Goal: Find specific page/section

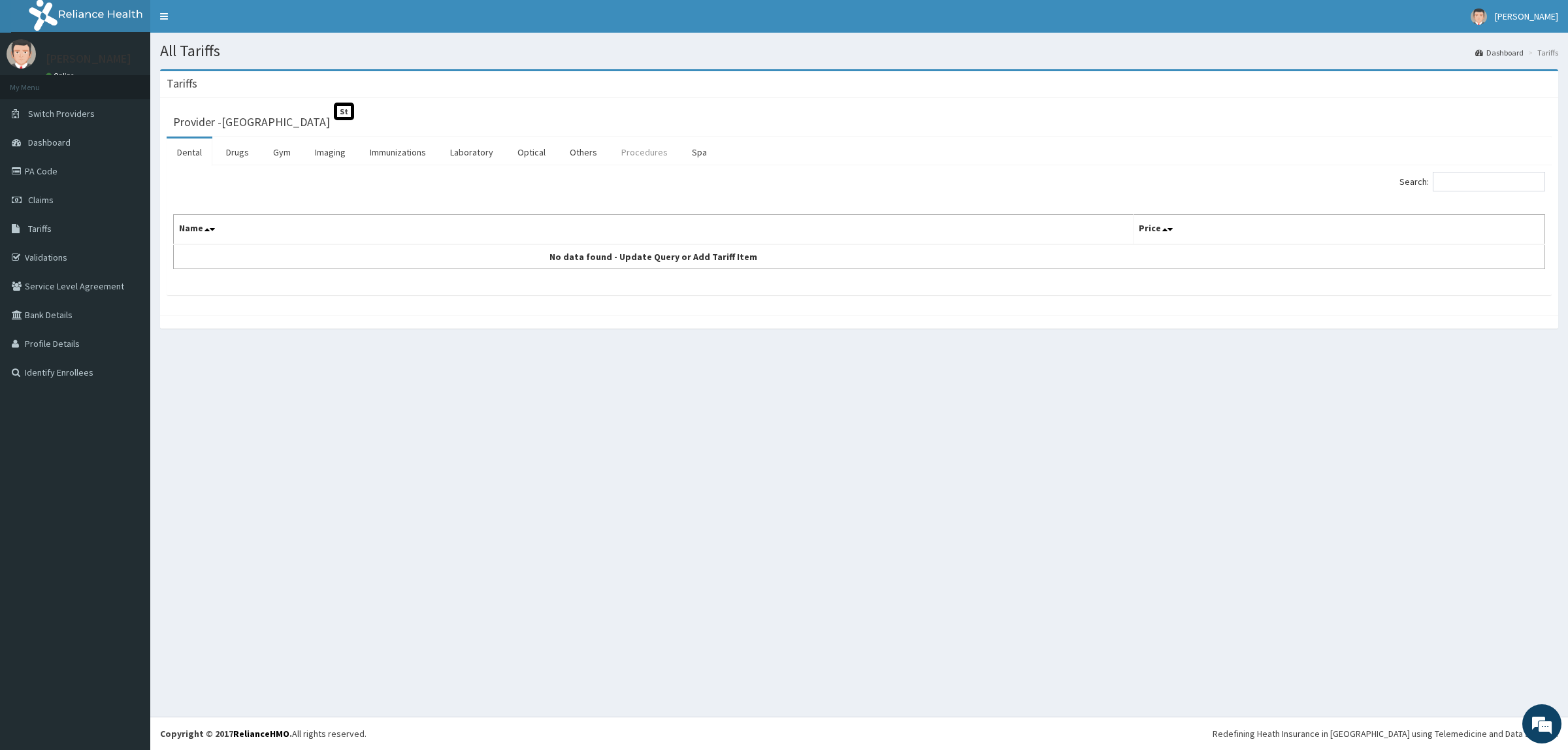
click at [645, 152] on link "Procedures" at bounding box center [644, 152] width 67 height 27
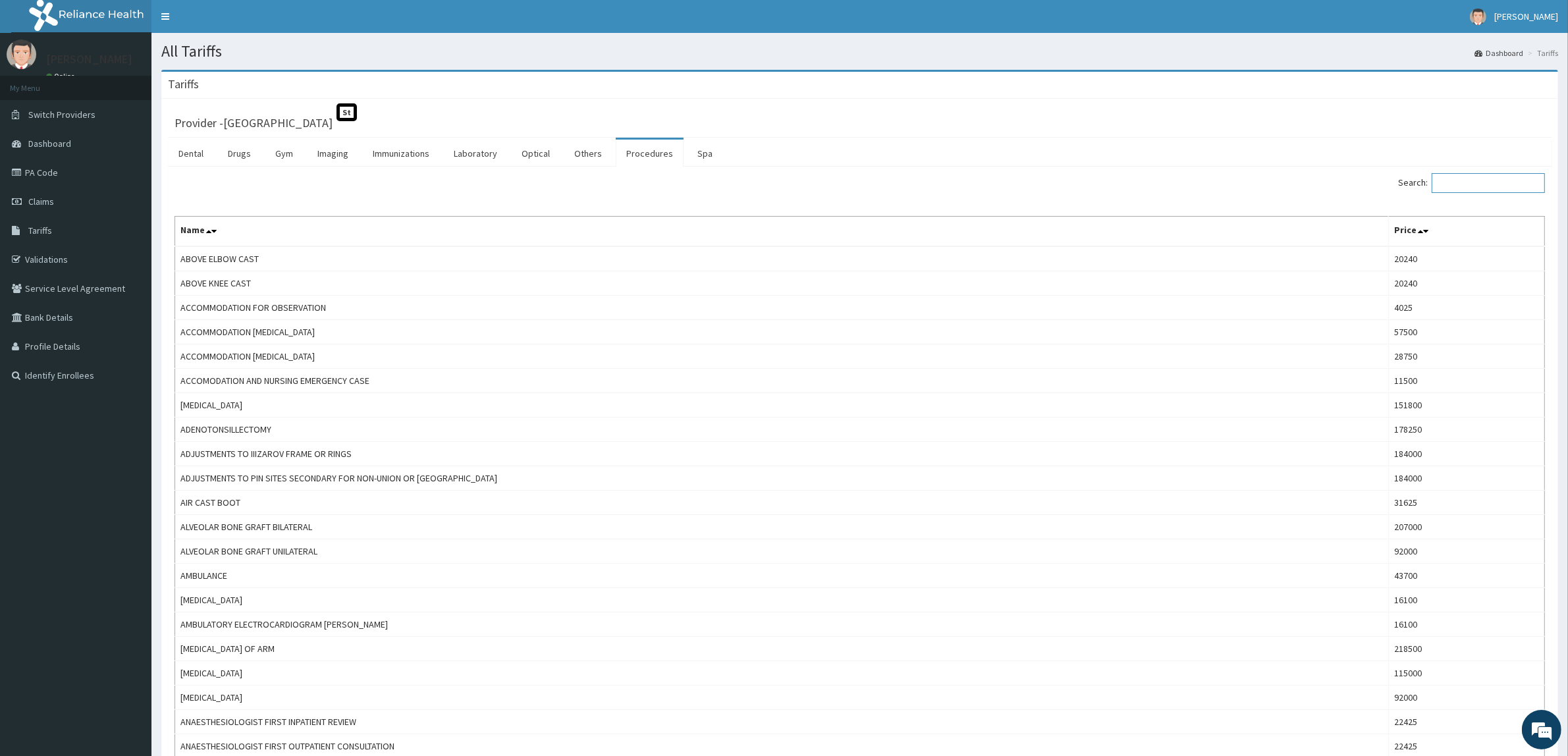
click at [1466, 186] on input "Search:" at bounding box center [1487, 183] width 113 height 20
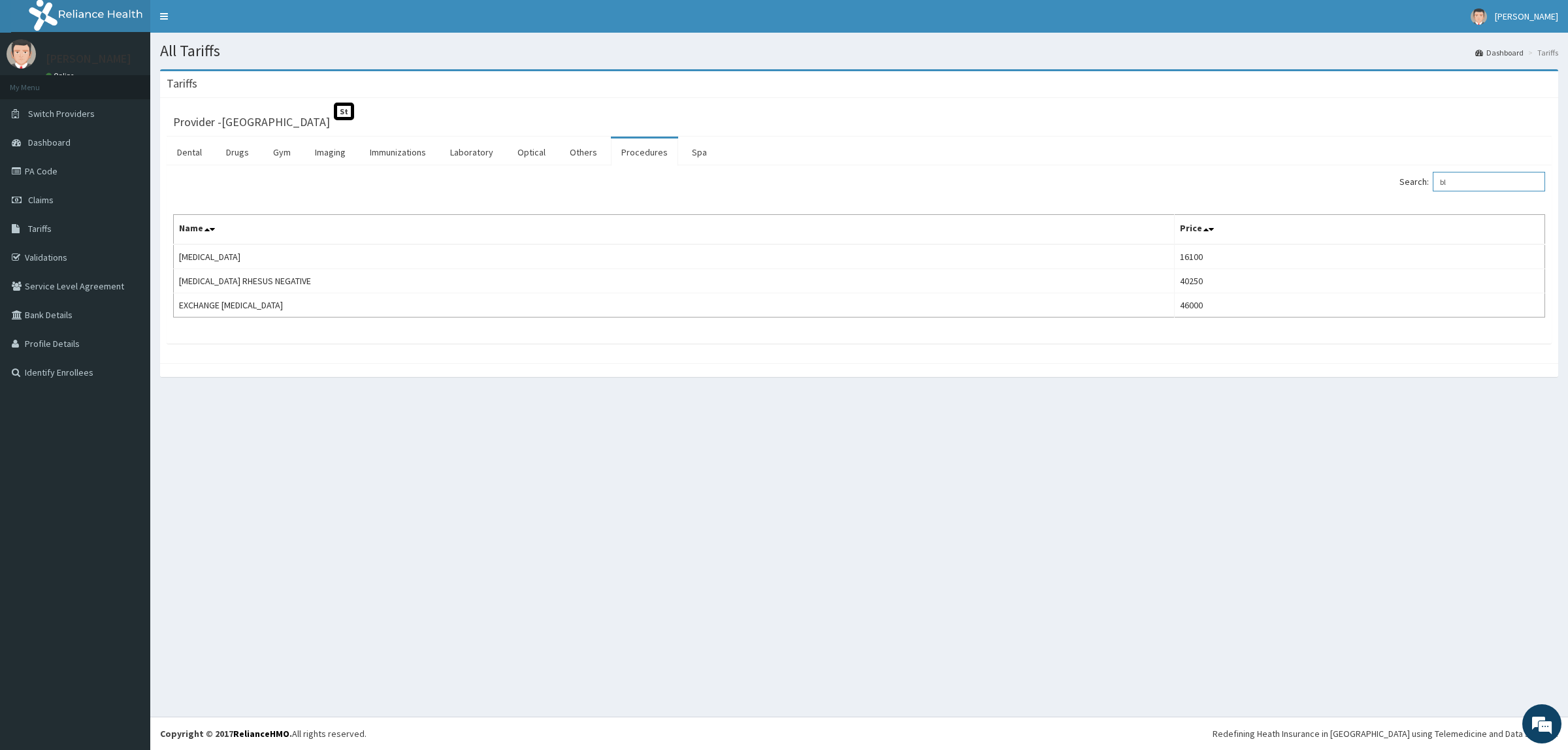
type input "b"
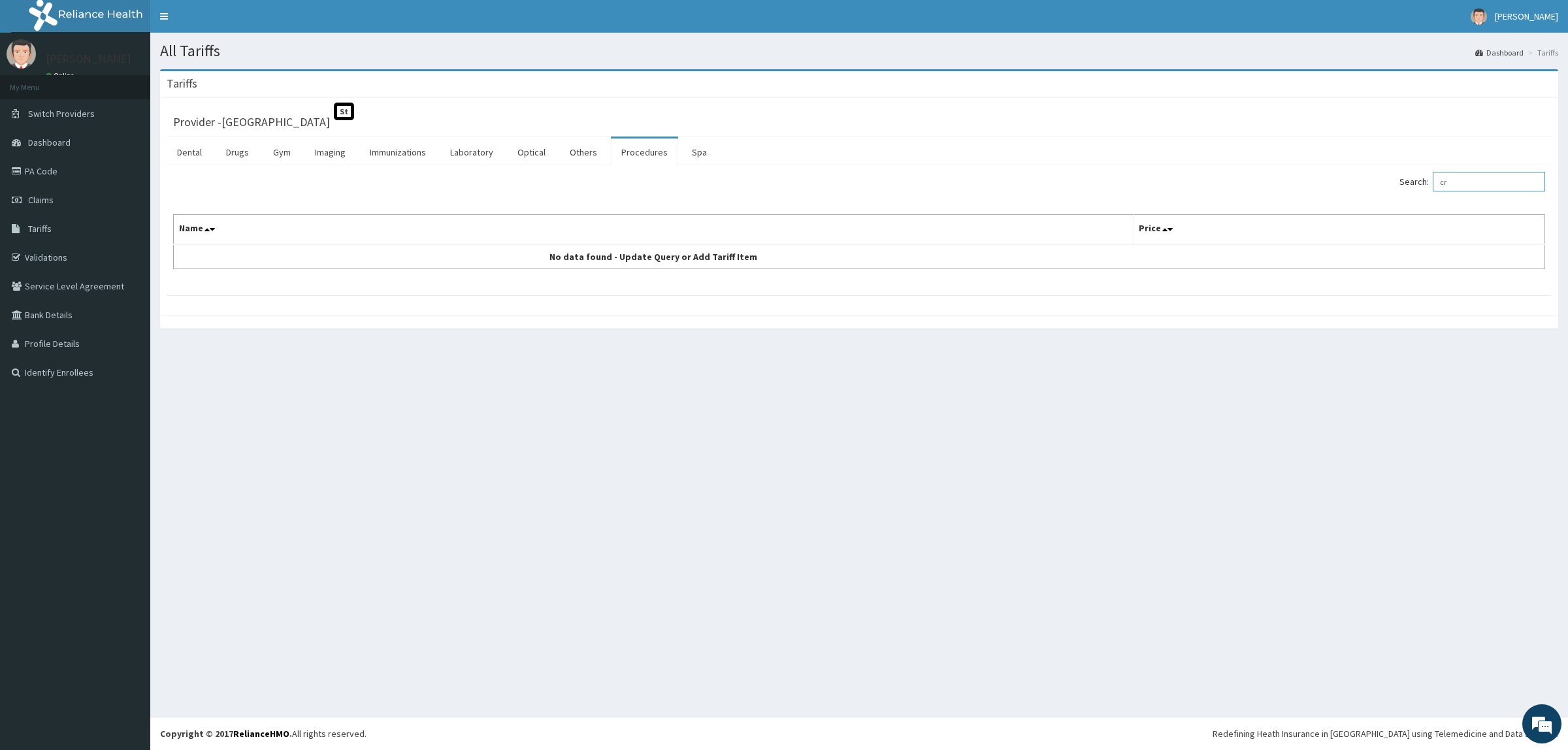
type input "c"
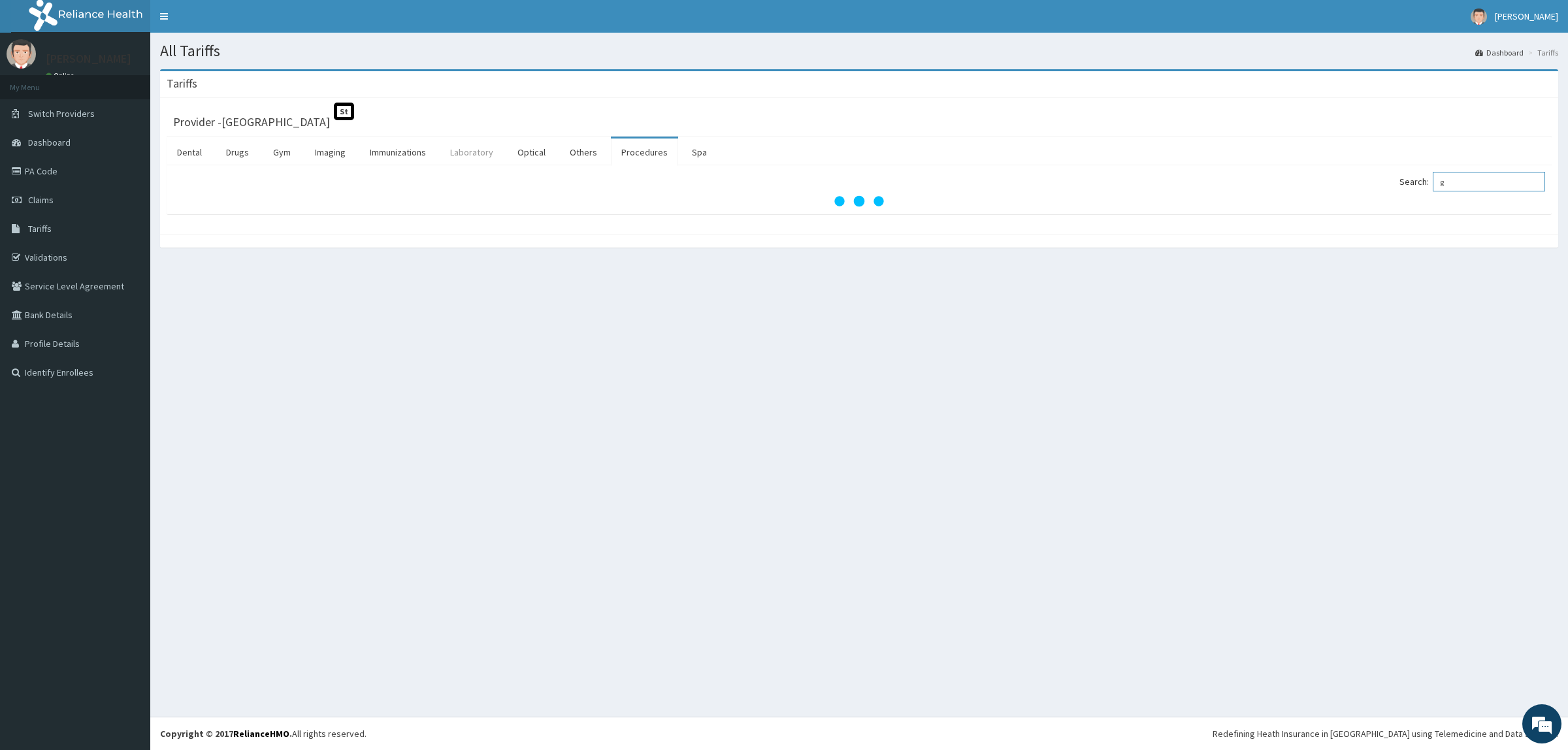
type input "g"
click at [457, 146] on link "Laboratory" at bounding box center [471, 152] width 64 height 27
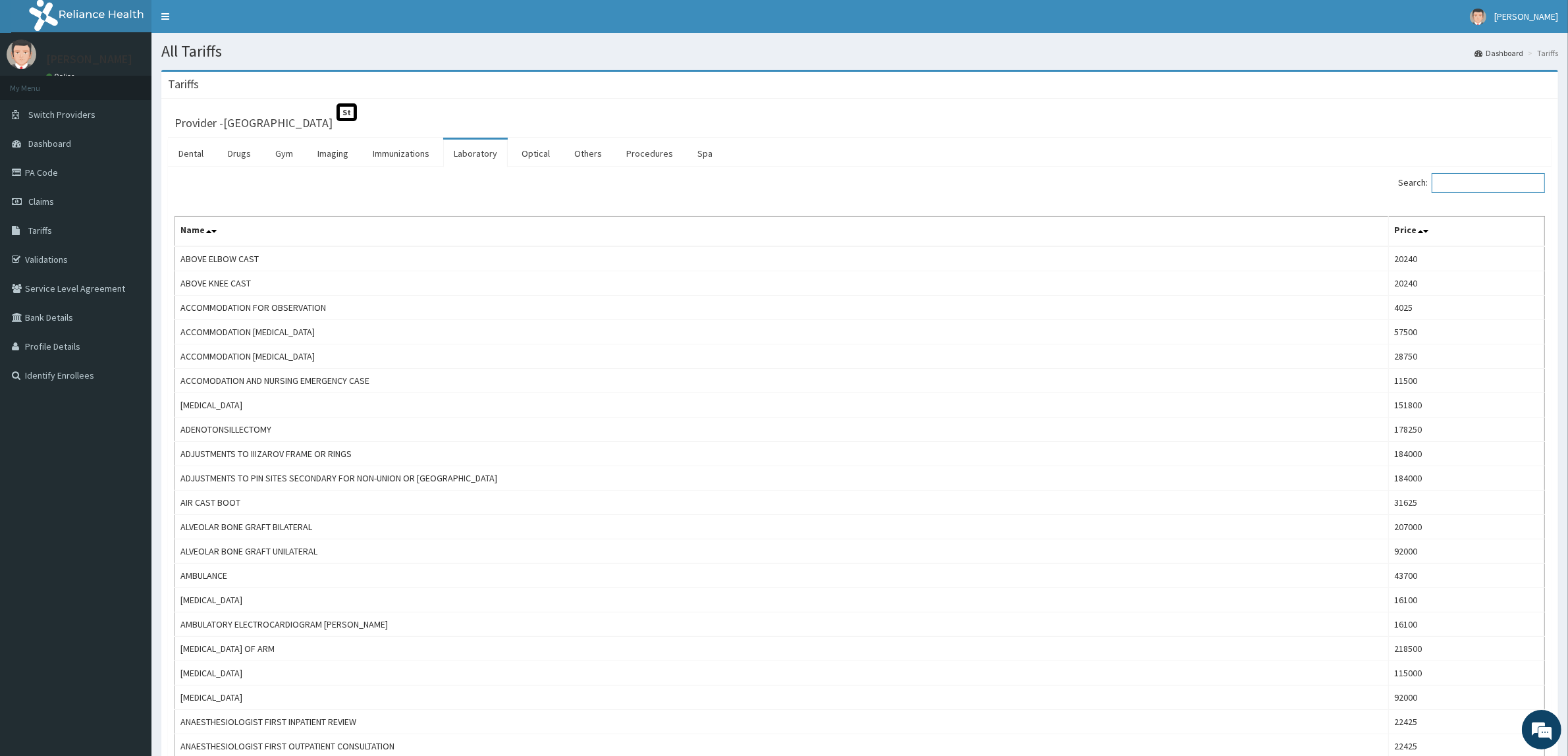
click at [1506, 186] on input "Search:" at bounding box center [1487, 183] width 113 height 20
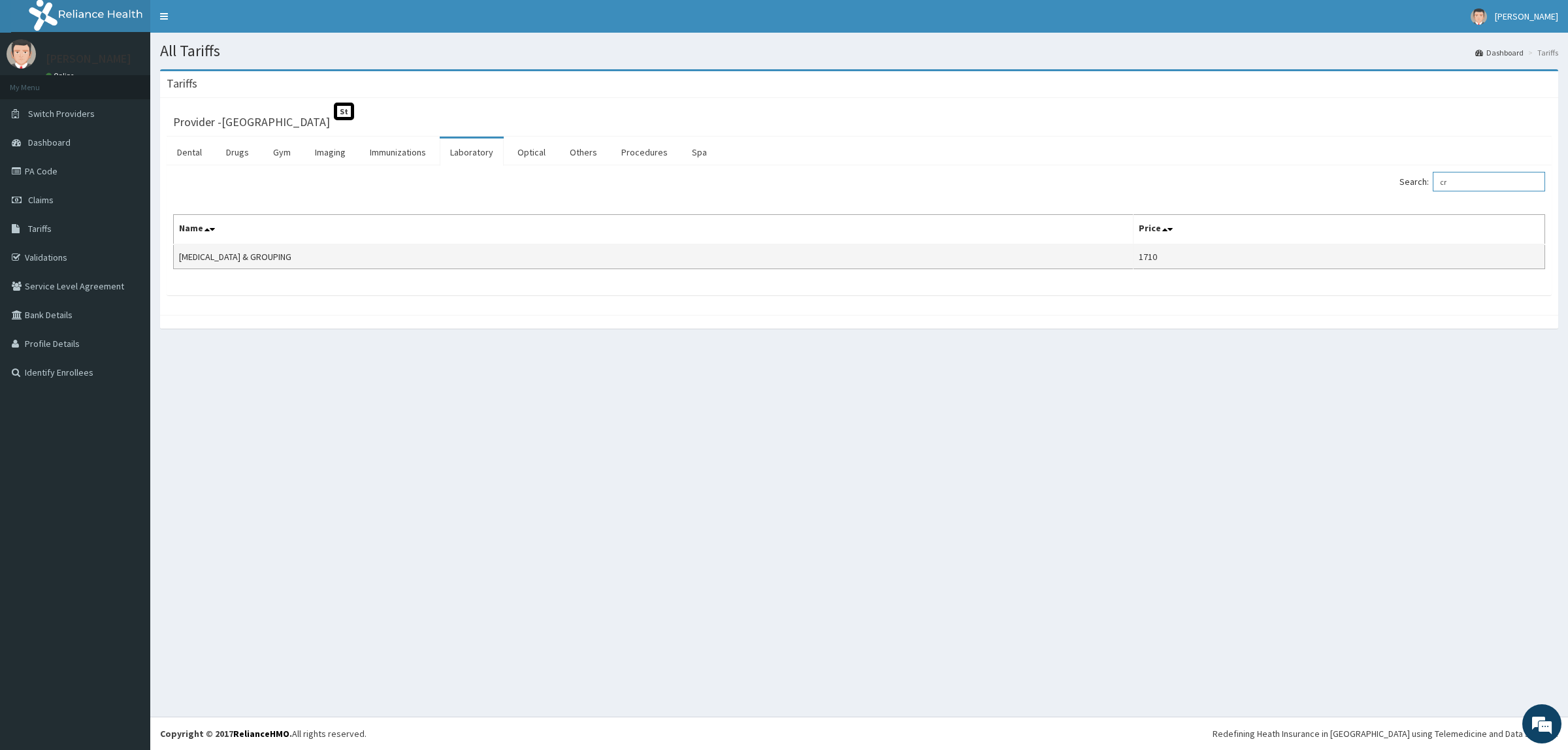
type input "c"
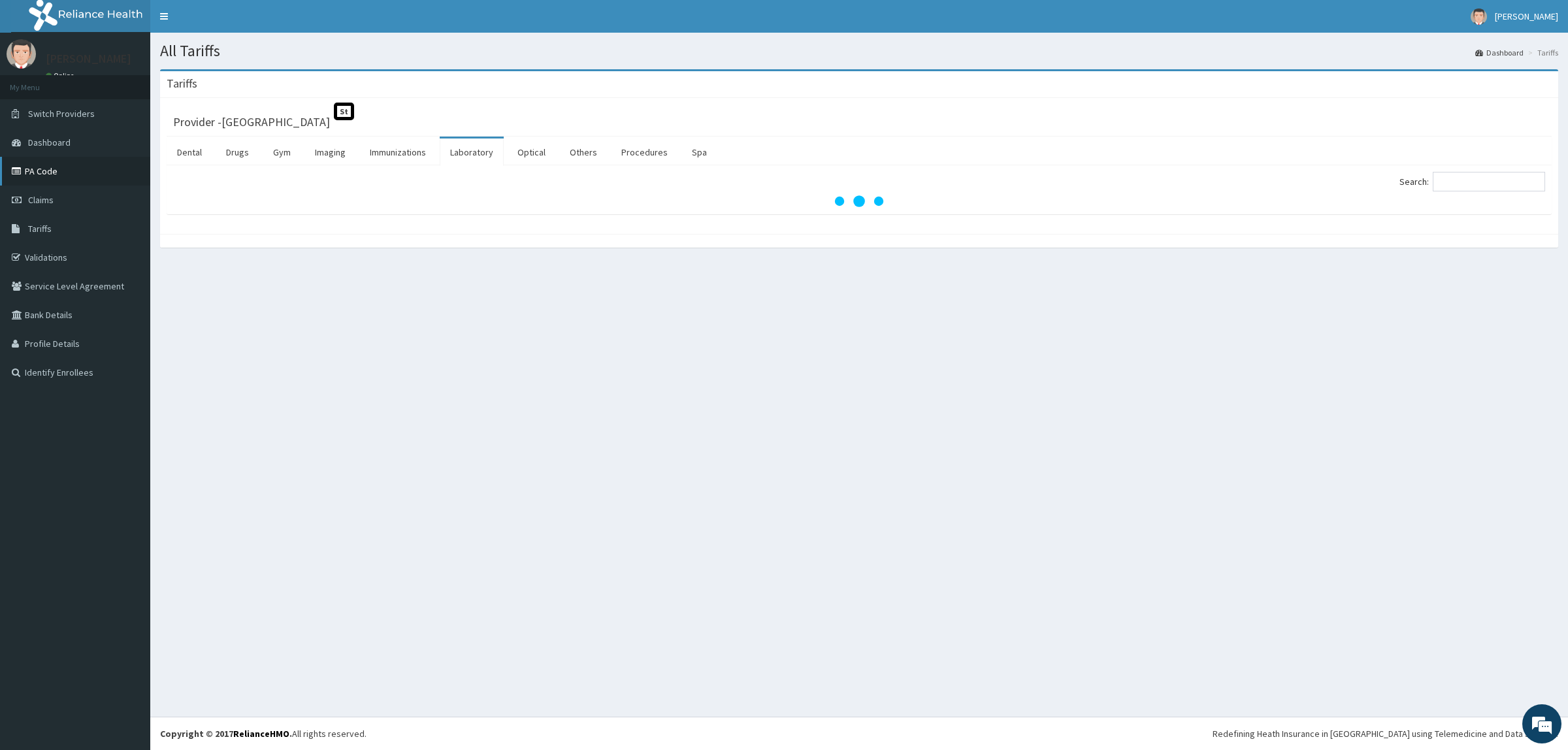
click at [30, 161] on link "PA Code" at bounding box center [75, 171] width 150 height 29
